Goal: Check status: Check status

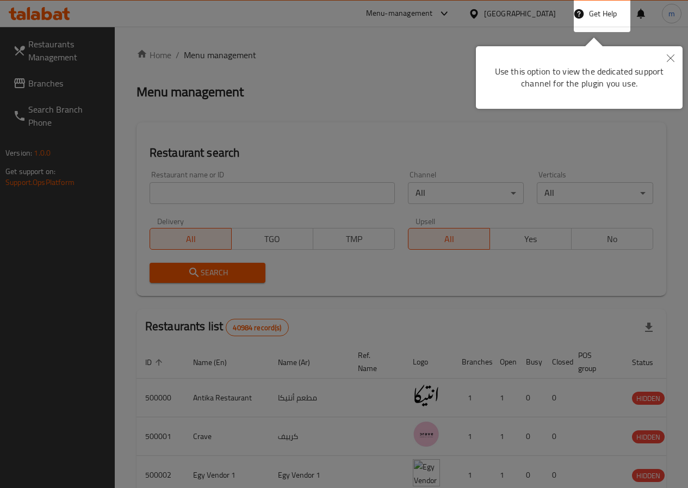
click at [671, 55] on icon "Close" at bounding box center [670, 58] width 8 height 8
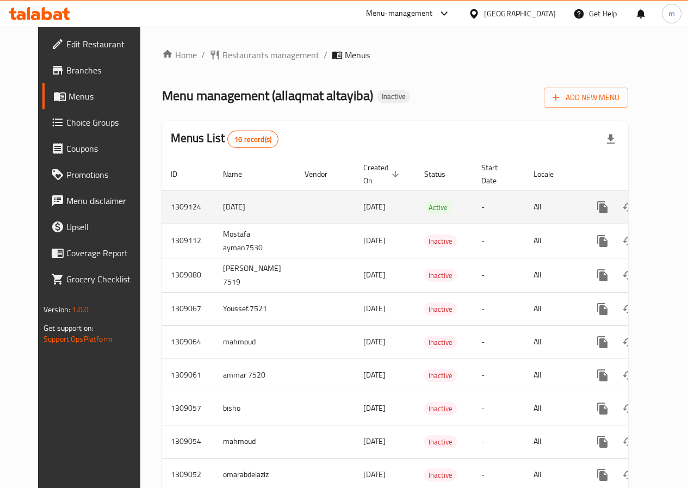
click at [379, 208] on td "01/09/2025" at bounding box center [384, 206] width 61 height 33
click at [415, 211] on td "Active" at bounding box center [443, 206] width 57 height 33
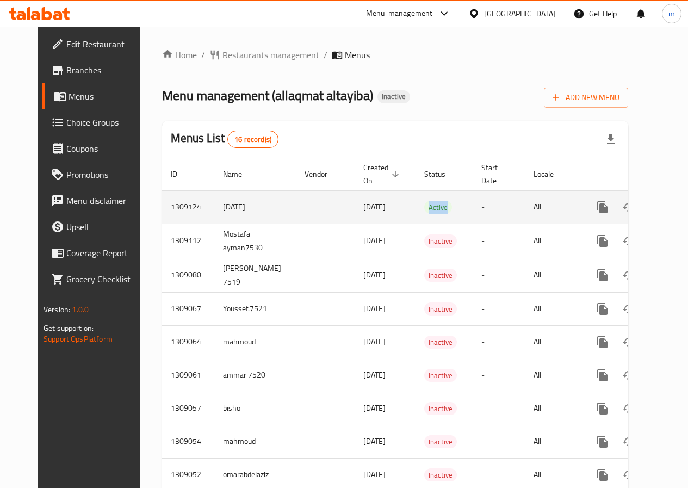
click at [415, 211] on td "Active" at bounding box center [443, 206] width 57 height 33
click at [424, 211] on span "Active" at bounding box center [438, 207] width 28 height 13
